Goal: Complete application form

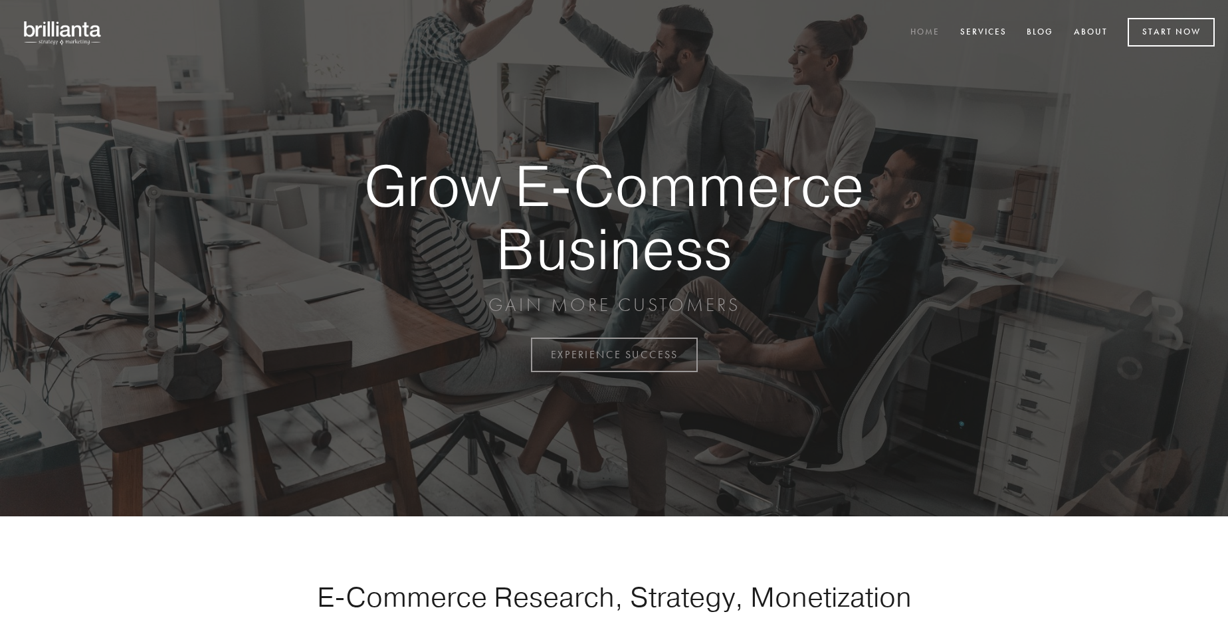
scroll to position [3484, 0]
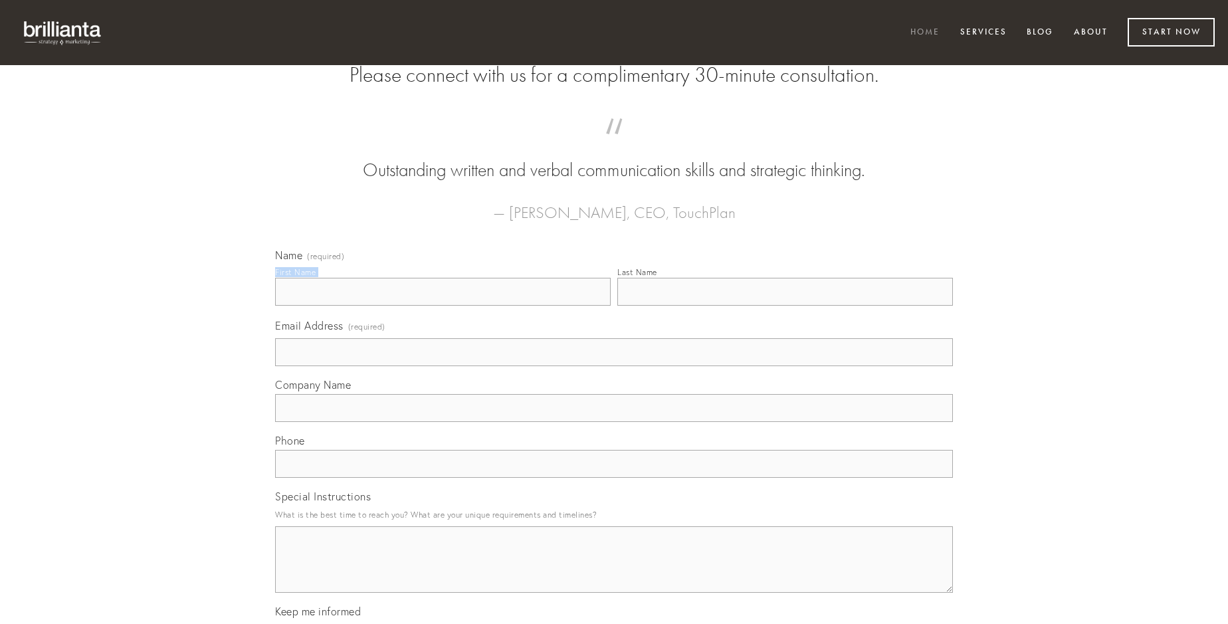
type input "[PERSON_NAME]"
click at [785, 306] on input "Last Name" at bounding box center [785, 292] width 336 height 28
type input "[PERSON_NAME]"
click at [614, 366] on input "Email Address (required)" at bounding box center [614, 352] width 678 height 28
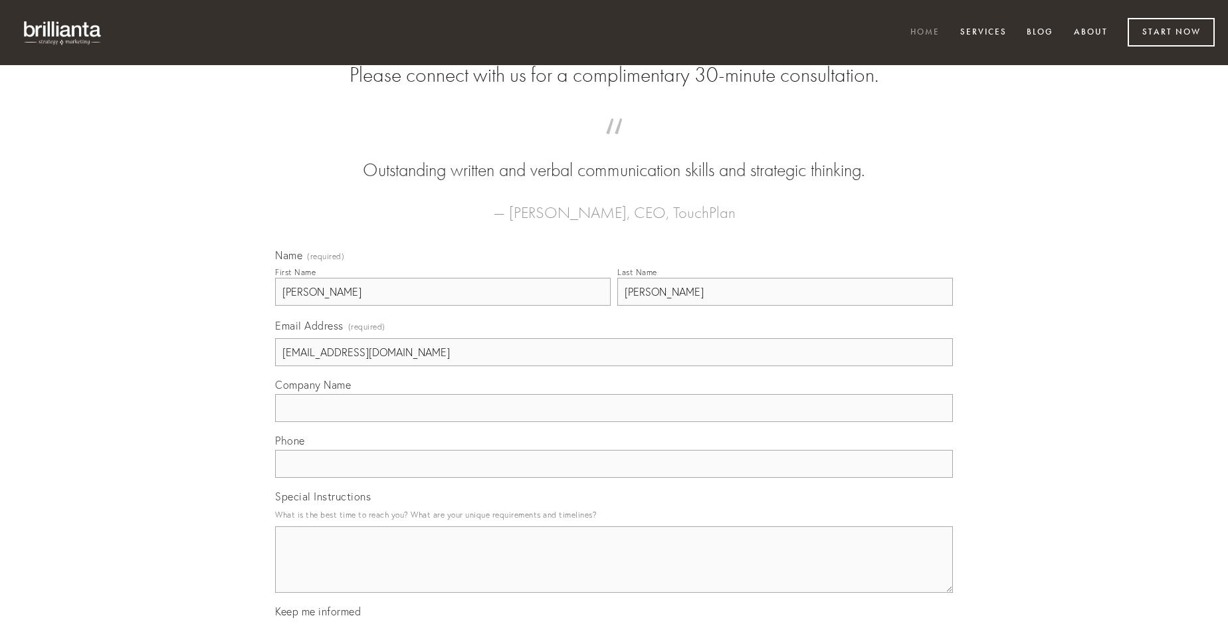
type input "[EMAIL_ADDRESS][DOMAIN_NAME]"
click at [614, 422] on input "Company Name" at bounding box center [614, 408] width 678 height 28
type input "adduco"
click at [614, 478] on input "text" at bounding box center [614, 464] width 678 height 28
click at [614, 572] on textarea "Special Instructions" at bounding box center [614, 559] width 678 height 66
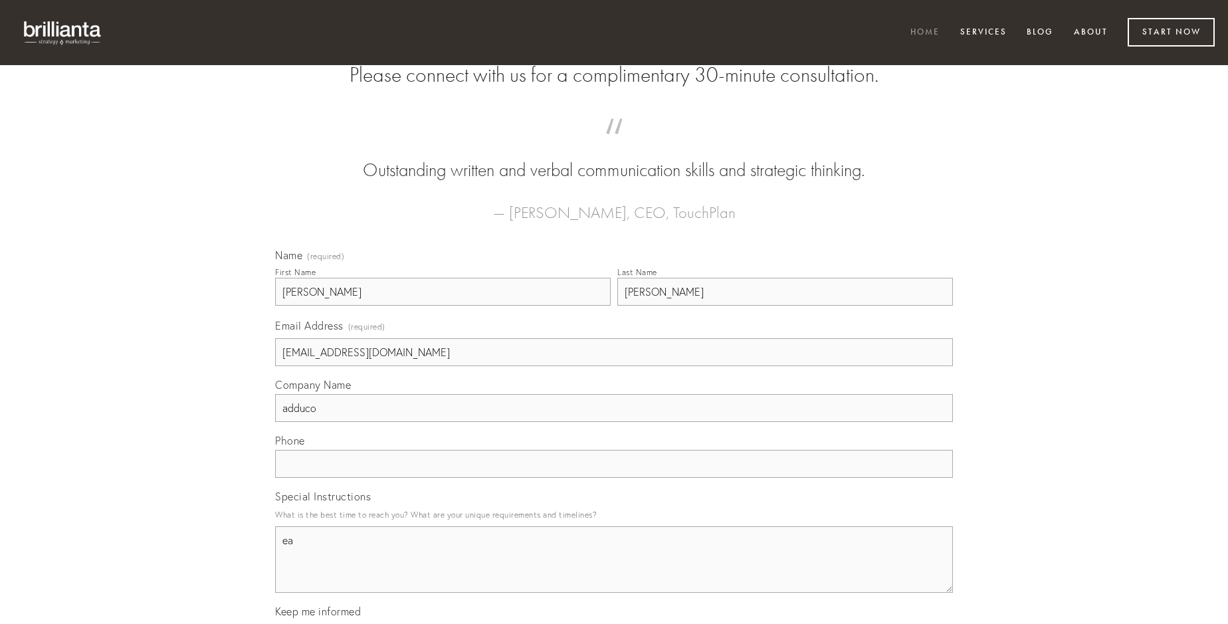
type textarea "ea"
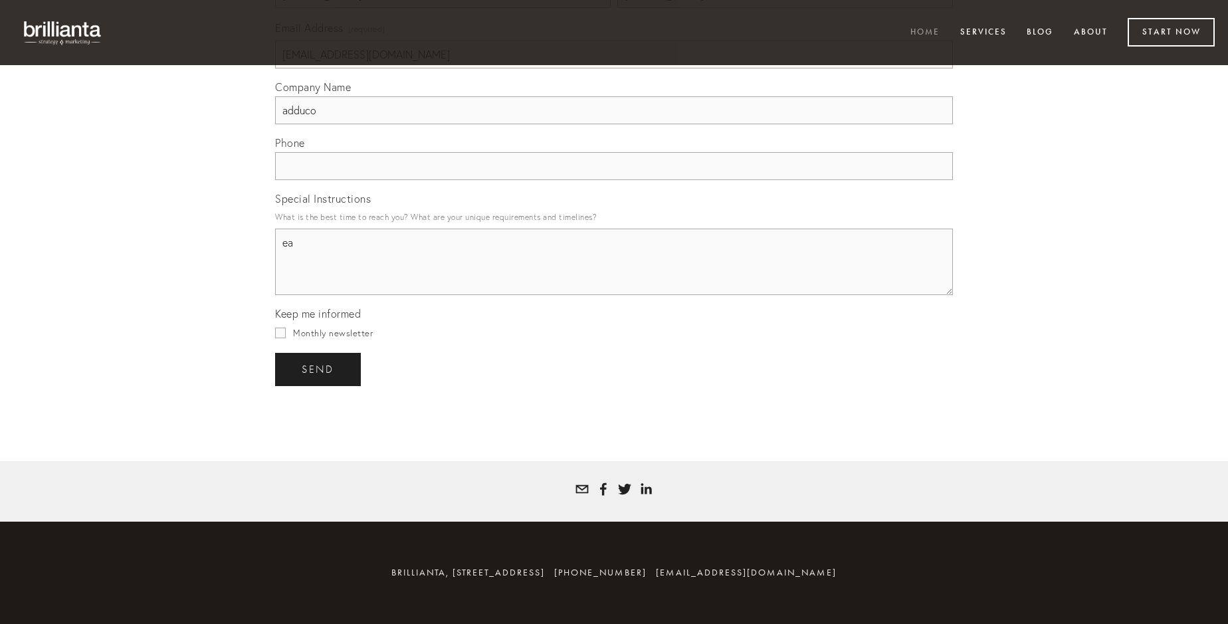
click at [319, 369] on span "send" at bounding box center [318, 370] width 33 height 12
